Goal: Task Accomplishment & Management: Complete application form

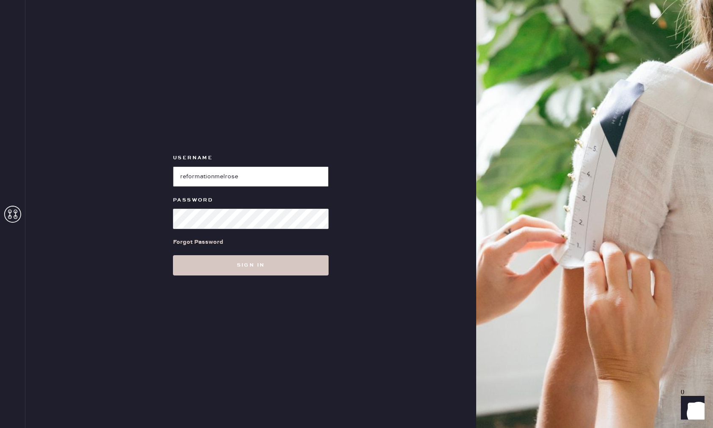
click at [240, 172] on input "loginName" at bounding box center [251, 177] width 156 height 20
click at [219, 172] on input "loginName" at bounding box center [251, 177] width 156 height 20
drag, startPoint x: 256, startPoint y: 174, endPoint x: 220, endPoint y: 178, distance: 36.7
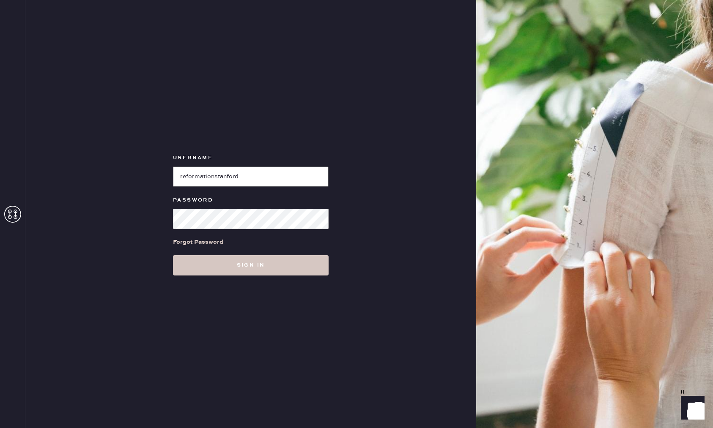
click at [220, 178] on input "loginName" at bounding box center [251, 177] width 156 height 20
type input "reformationpaloalto"
click at [173, 255] on button "Sign in" at bounding box center [251, 265] width 156 height 20
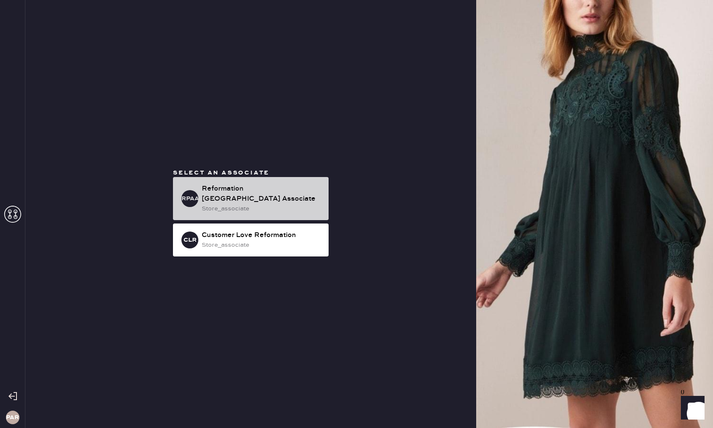
click at [243, 204] on div "store_associate" at bounding box center [262, 208] width 120 height 9
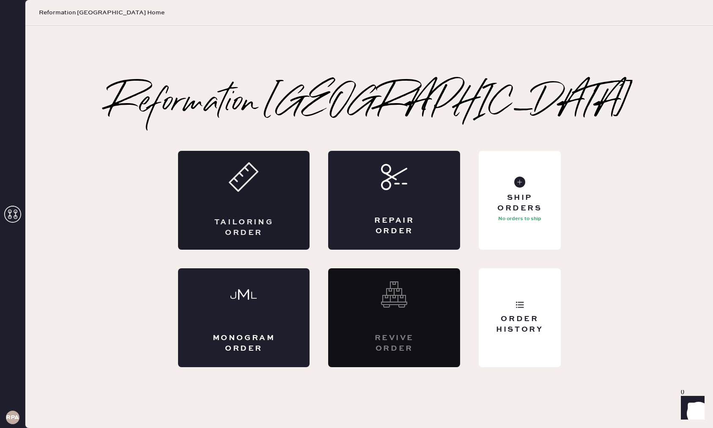
click at [256, 225] on div "Tailoring Order" at bounding box center [244, 227] width 64 height 21
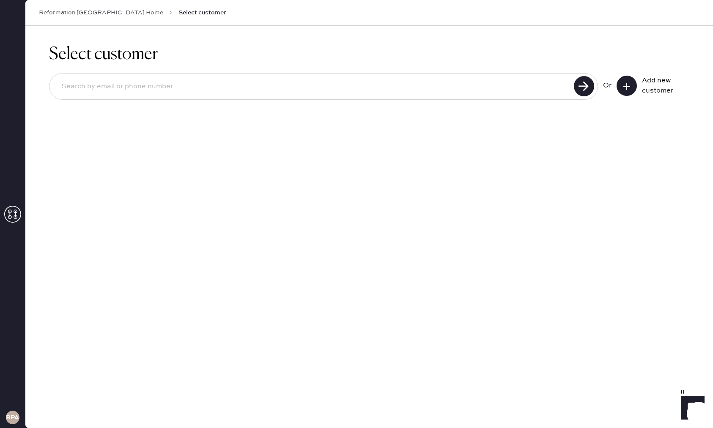
drag, startPoint x: 269, startPoint y: 101, endPoint x: 271, endPoint y: 97, distance: 4.6
click at [269, 101] on div "Or Add new customer" at bounding box center [369, 87] width 640 height 45
click at [277, 89] on input at bounding box center [313, 86] width 517 height 19
type input "[MEDICAL_DATA][EMAIL_ADDRESS][DOMAIN_NAME]"
click at [585, 88] on use at bounding box center [584, 86] width 20 height 20
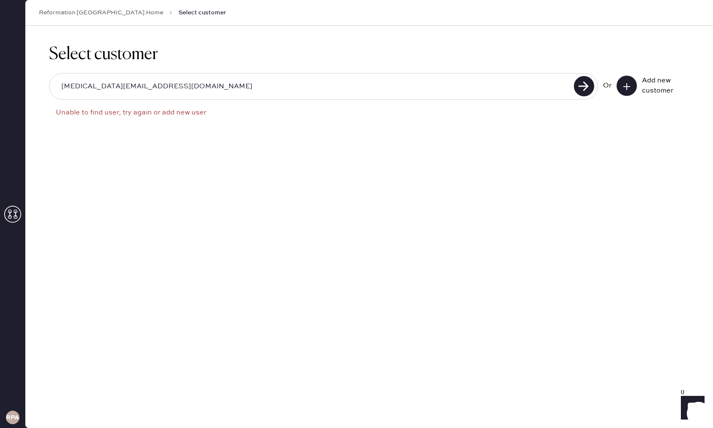
click at [93, 88] on input "[MEDICAL_DATA][EMAIL_ADDRESS][DOMAIN_NAME]" at bounding box center [313, 86] width 517 height 19
click at [94, 88] on input "[MEDICAL_DATA][EMAIL_ADDRESS][DOMAIN_NAME]" at bounding box center [313, 86] width 517 height 19
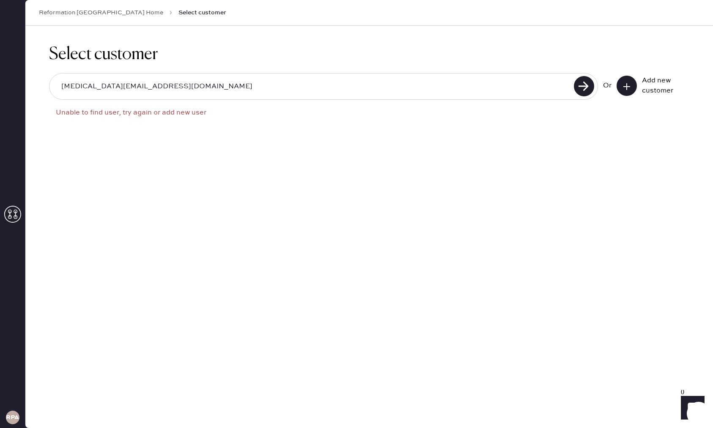
click at [94, 87] on input "[MEDICAL_DATA][EMAIL_ADDRESS][DOMAIN_NAME]" at bounding box center [313, 86] width 517 height 19
click at [630, 85] on icon at bounding box center [626, 86] width 8 height 8
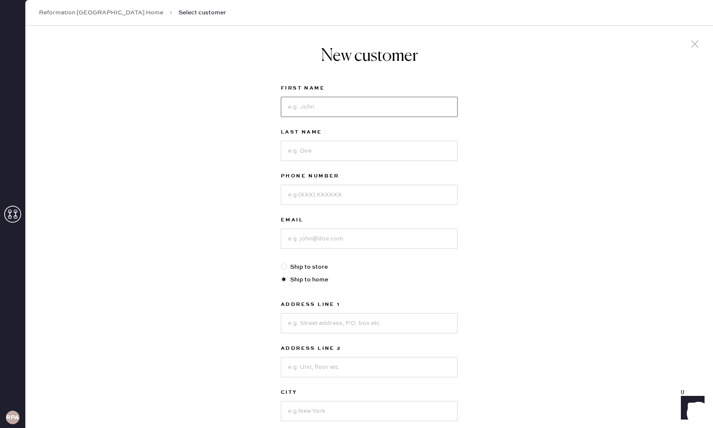
click at [341, 110] on input at bounding box center [369, 107] width 177 height 20
click at [321, 151] on input at bounding box center [369, 151] width 177 height 20
click at [298, 107] on input "[PERSON_NAME]" at bounding box center [369, 107] width 177 height 20
type input "shweta"
click at [301, 148] on input at bounding box center [369, 151] width 177 height 20
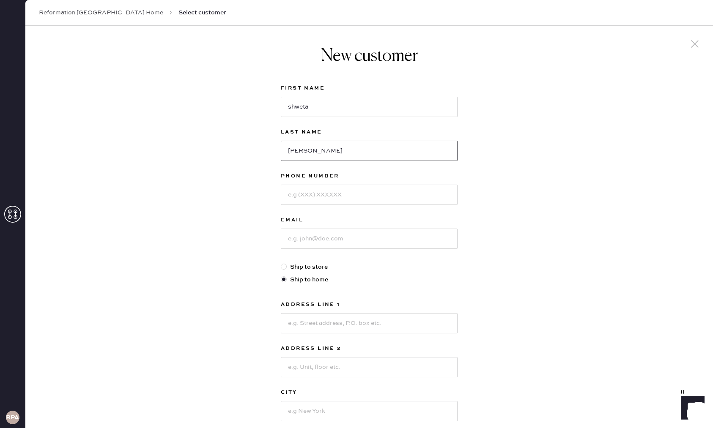
type input "[PERSON_NAME]"
click at [326, 202] on input at bounding box center [369, 195] width 177 height 20
click at [310, 197] on input at bounding box center [369, 195] width 177 height 20
type input "6027405905"
click at [341, 237] on input at bounding box center [369, 239] width 177 height 20
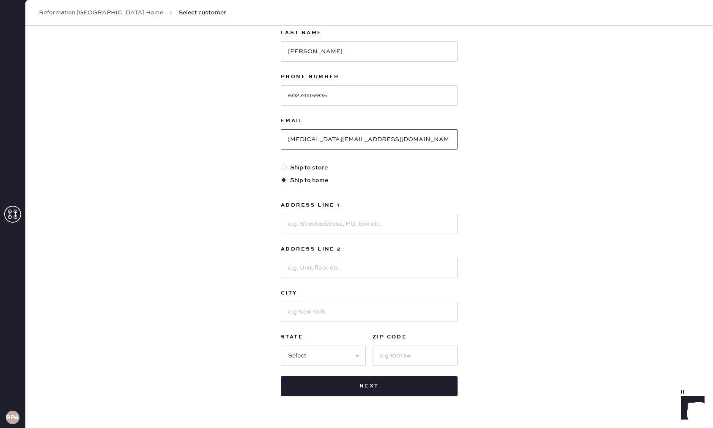
scroll to position [122, 0]
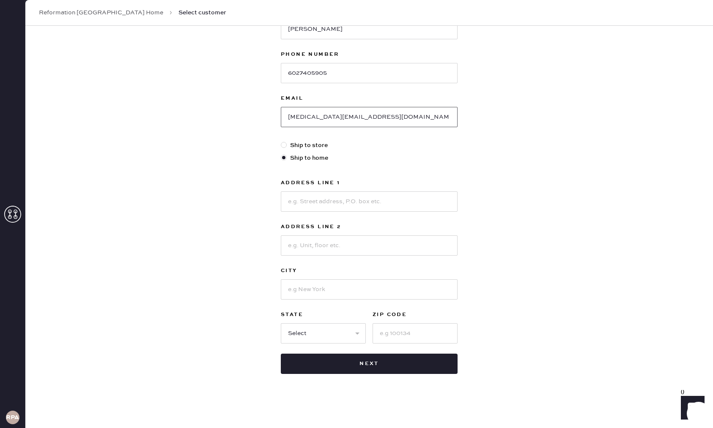
type input "[MEDICAL_DATA][EMAIL_ADDRESS][DOMAIN_NAME]"
click at [359, 199] on input at bounding box center [369, 202] width 177 height 20
click at [318, 206] on input at bounding box center [369, 203] width 177 height 20
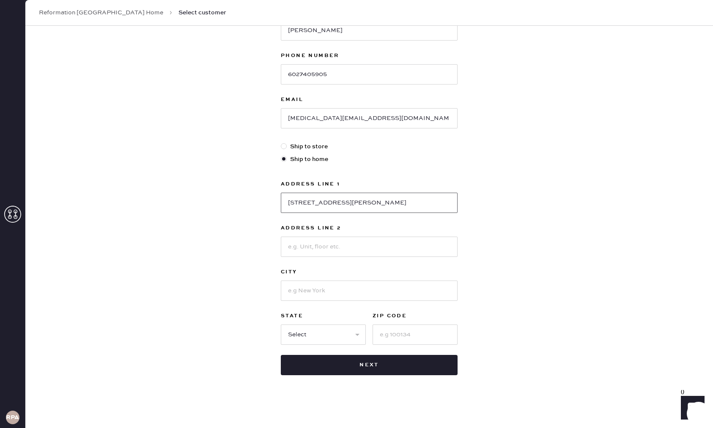
type input "[STREET_ADDRESS][PERSON_NAME]"
click at [317, 252] on input at bounding box center [369, 247] width 177 height 20
click at [308, 293] on input at bounding box center [369, 291] width 177 height 20
type input "[GEOGRAPHIC_DATA]"
click at [318, 331] on select "Select AK AL AR AZ CA CO CT [GEOGRAPHIC_DATA] DE FL [GEOGRAPHIC_DATA] HI [GEOGR…" at bounding box center [323, 335] width 85 height 20
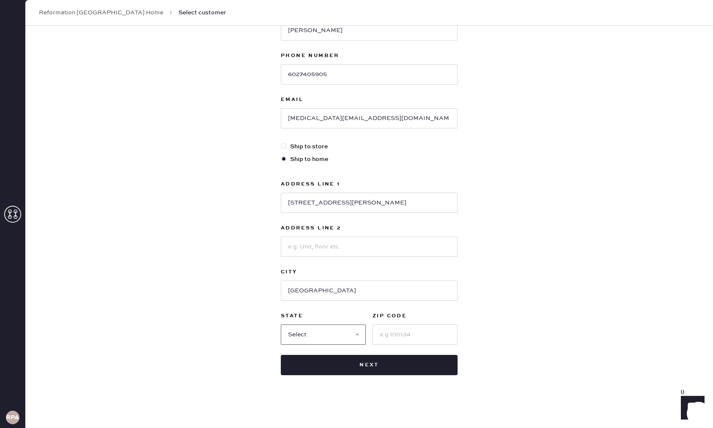
select select "CA"
click at [398, 338] on input at bounding box center [415, 335] width 85 height 20
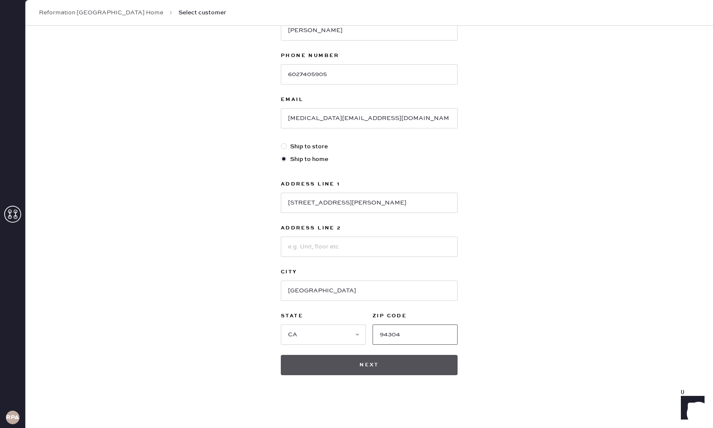
type input "94304"
click at [393, 365] on button "Next" at bounding box center [369, 365] width 177 height 20
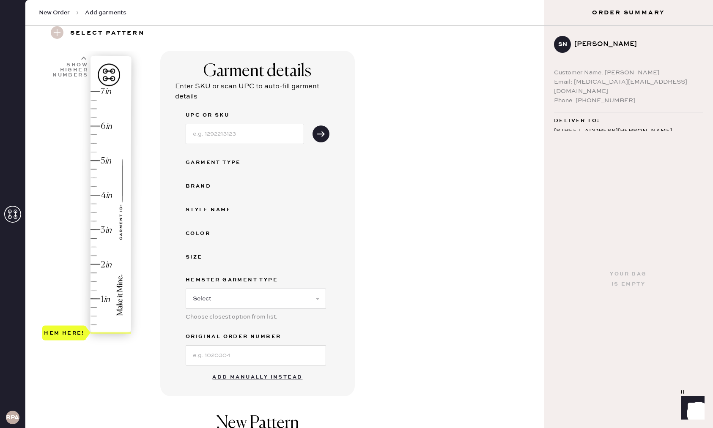
scroll to position [50, 0]
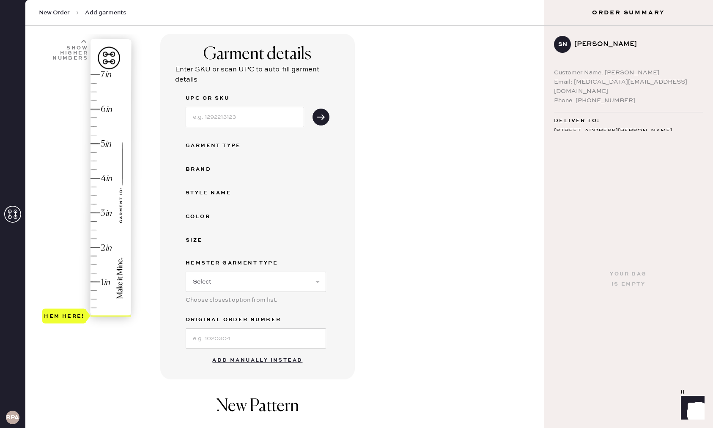
click at [247, 359] on button "Add manually instead" at bounding box center [257, 360] width 100 height 17
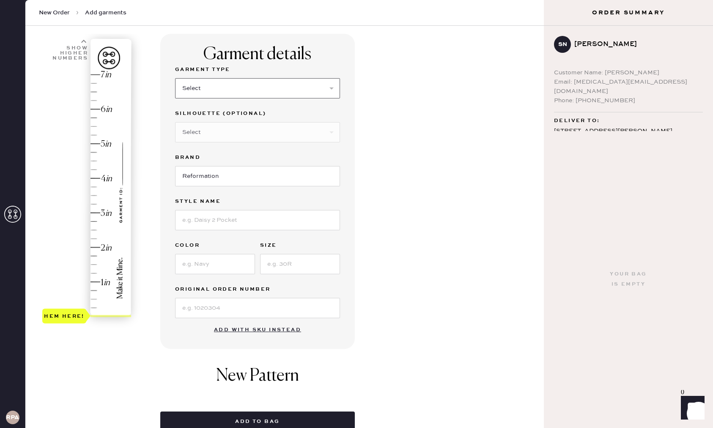
click at [257, 91] on select "Select Basic Skirt Jeans Leggings Pants Shorts Basic Sleeved Dress Basic Sleeve…" at bounding box center [257, 88] width 165 height 20
select select "2"
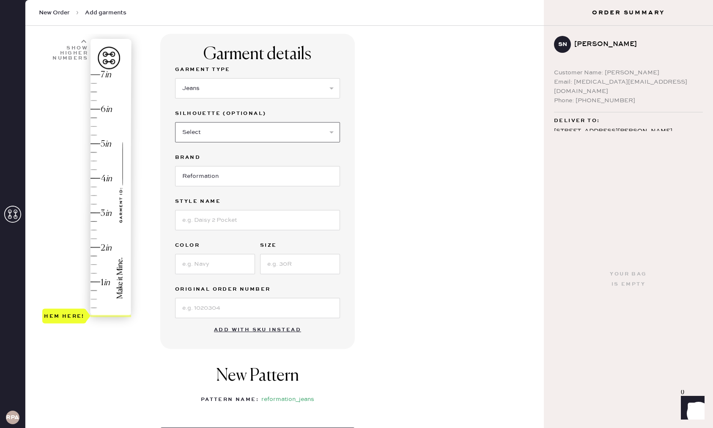
click at [229, 134] on select "Select Shorts Cropped Flare Boot Cut Straight Skinny Other" at bounding box center [257, 132] width 165 height 20
select select "other"
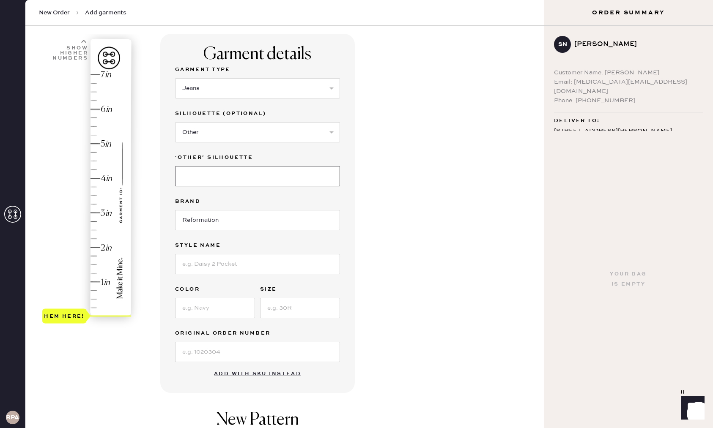
click at [206, 181] on input at bounding box center [257, 176] width 165 height 20
type input "Wide Leg"
click at [224, 224] on input "Reformation" at bounding box center [257, 220] width 165 height 20
click at [204, 261] on input at bounding box center [257, 264] width 165 height 20
type input "Addyson High Rise"
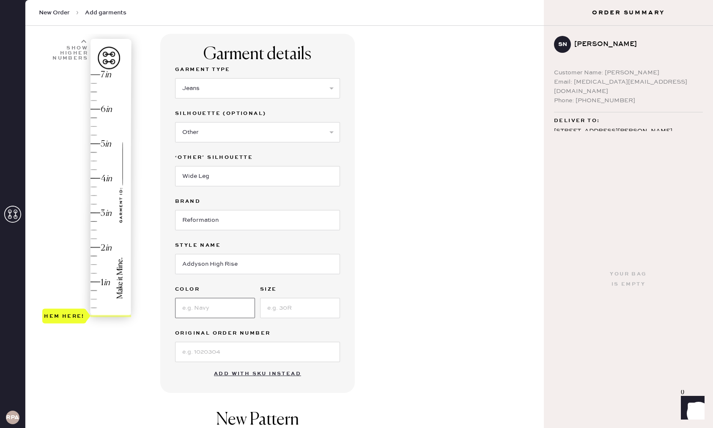
click at [226, 314] on input at bounding box center [215, 308] width 80 height 20
type input "[PERSON_NAME]"
click at [285, 301] on input at bounding box center [300, 308] width 80 height 20
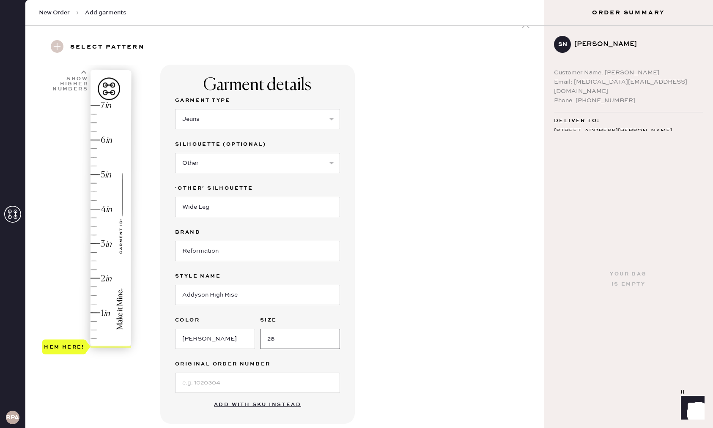
scroll to position [21, 0]
type input "28"
type input "4.25"
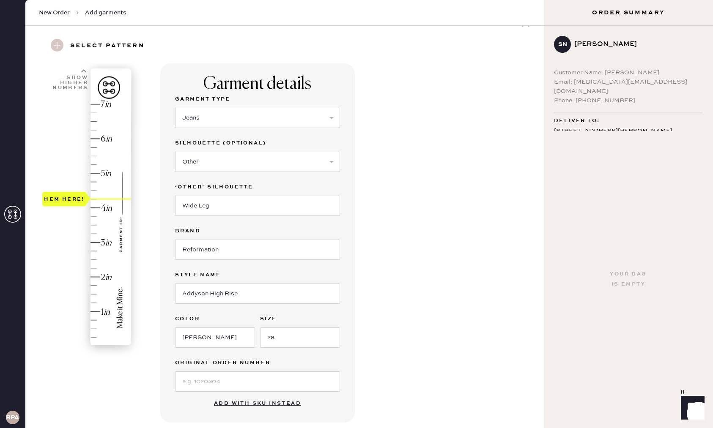
click at [93, 199] on div "Hem here!" at bounding box center [87, 226] width 90 height 250
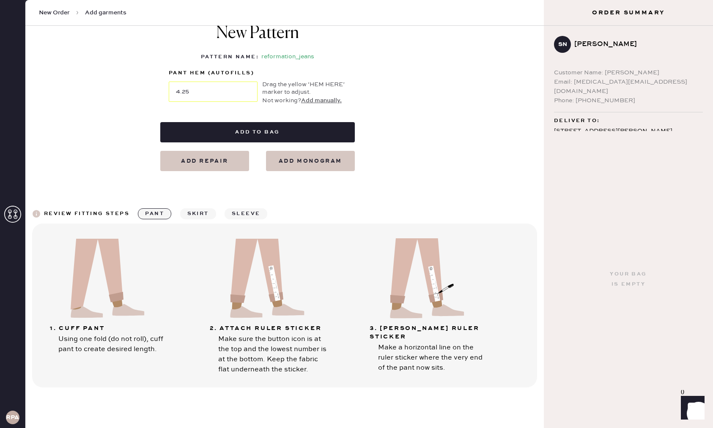
scroll to position [444, 0]
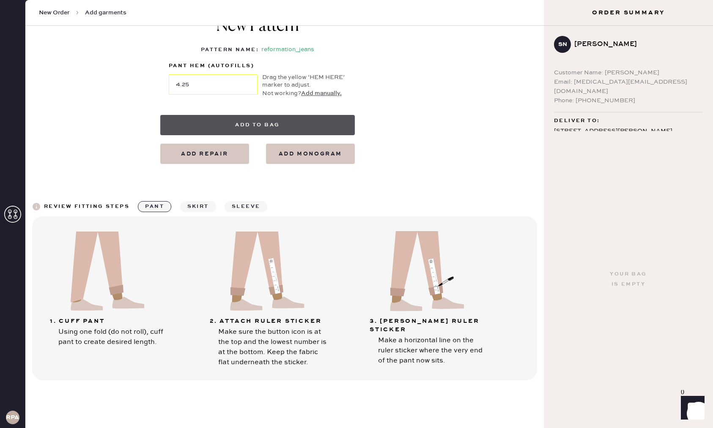
click at [258, 122] on button "Add to bag" at bounding box center [257, 125] width 195 height 20
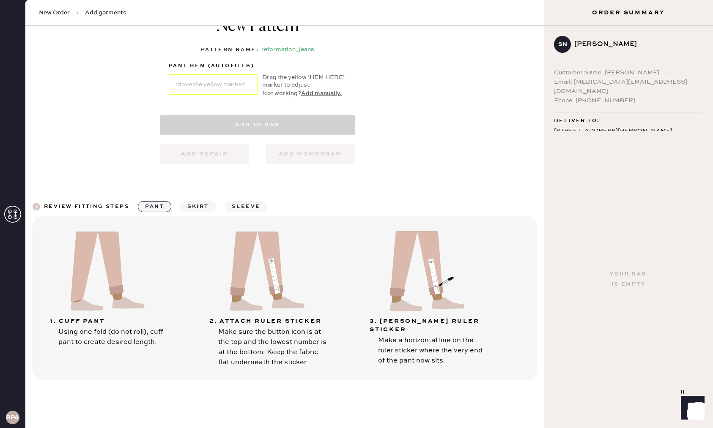
select select "2"
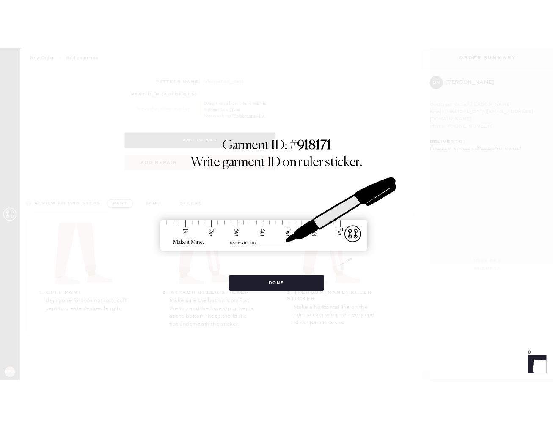
scroll to position [437, 0]
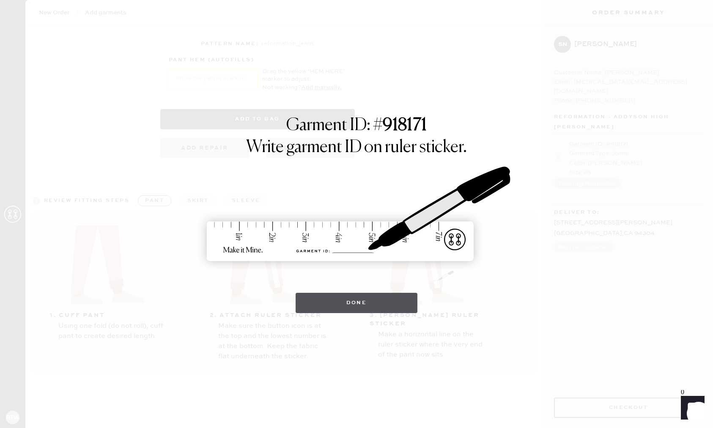
click at [322, 297] on button "Done" at bounding box center [357, 303] width 122 height 20
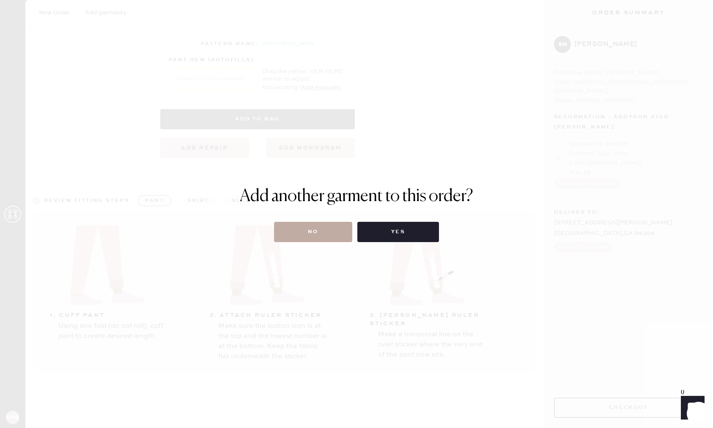
click at [313, 234] on button "No" at bounding box center [313, 232] width 78 height 20
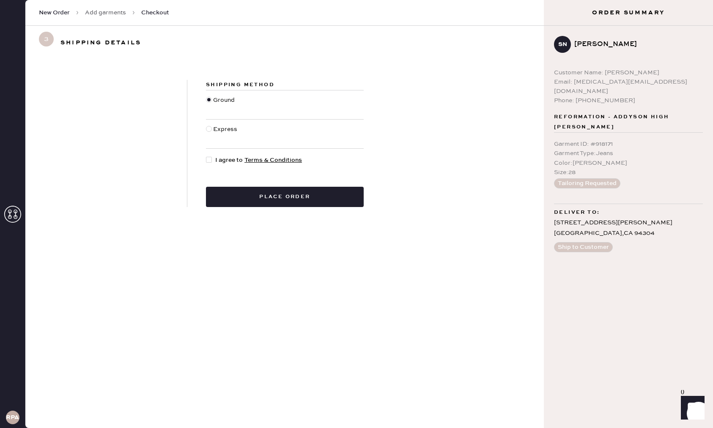
click at [211, 129] on div at bounding box center [209, 129] width 6 height 6
click at [206, 125] on input "Express" at bounding box center [206, 125] width 0 height 0
radio input "true"
click at [210, 159] on div at bounding box center [209, 160] width 6 height 6
click at [206, 156] on input "I agree to Terms & Conditions" at bounding box center [206, 156] width 0 height 0
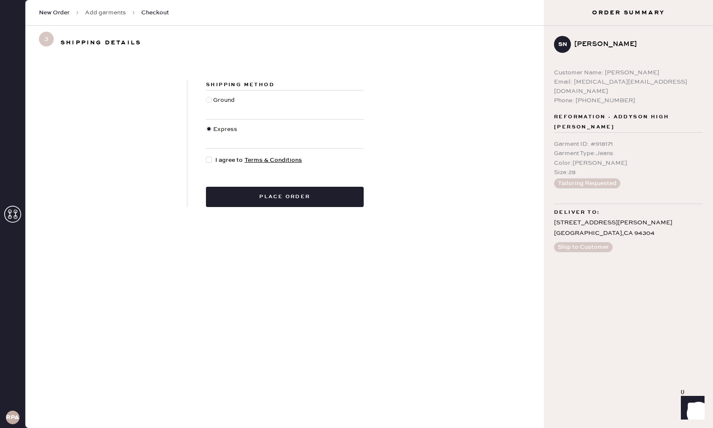
checkbox input "true"
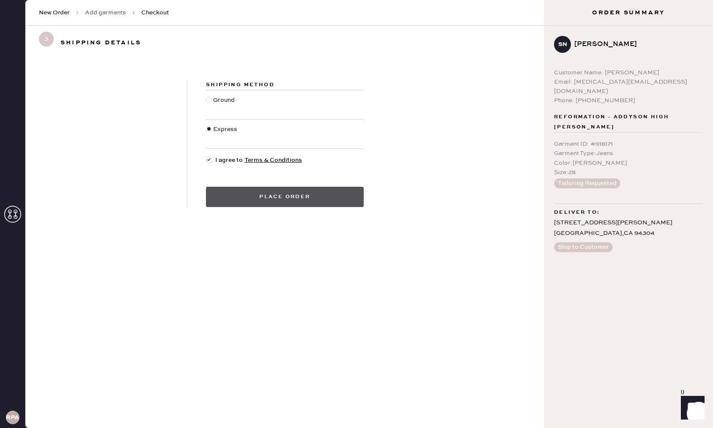
click at [247, 198] on button "Place order" at bounding box center [285, 197] width 158 height 20
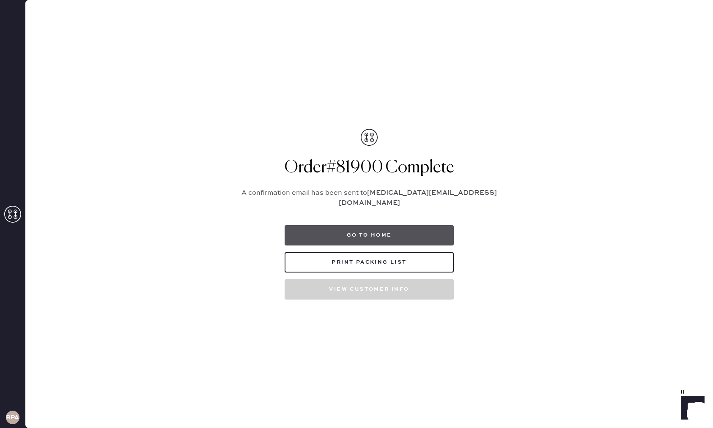
click at [374, 227] on button "Go to home" at bounding box center [369, 235] width 169 height 20
